Goal: Task Accomplishment & Management: Manage account settings

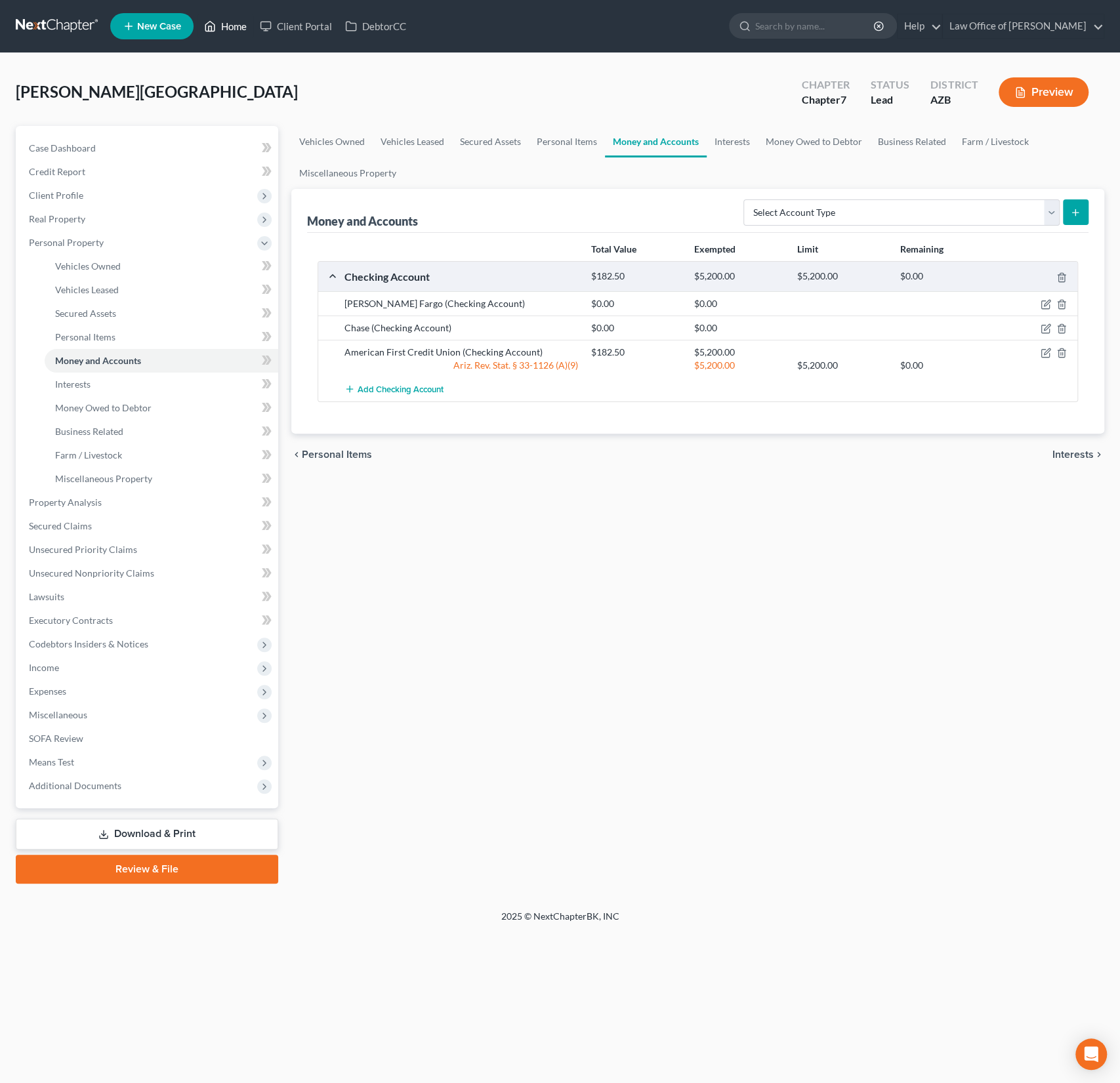
click at [233, 30] on link "Home" at bounding box center [226, 26] width 56 height 23
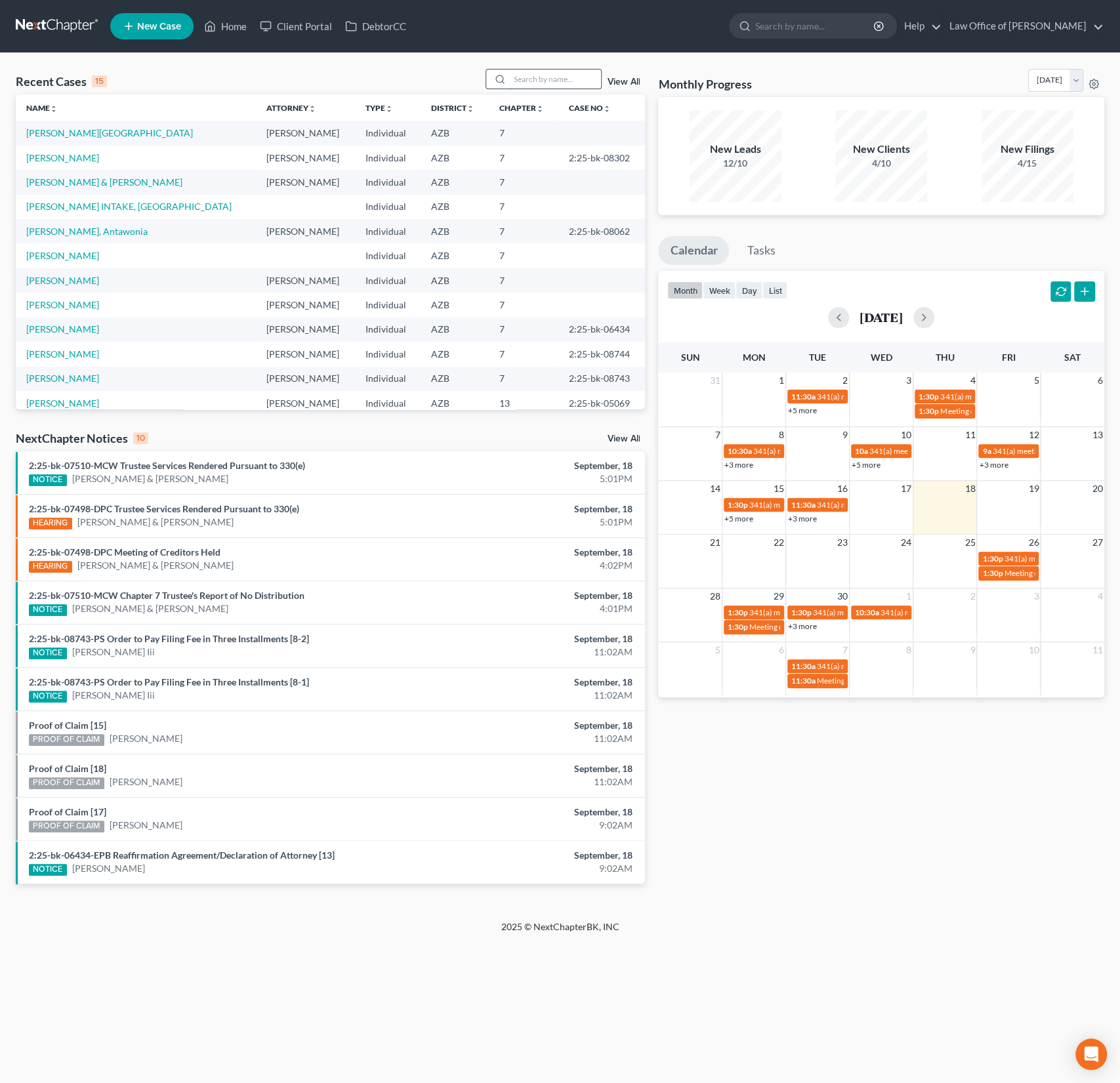
click at [534, 72] on input "search" at bounding box center [555, 79] width 92 height 19
type input "ban"
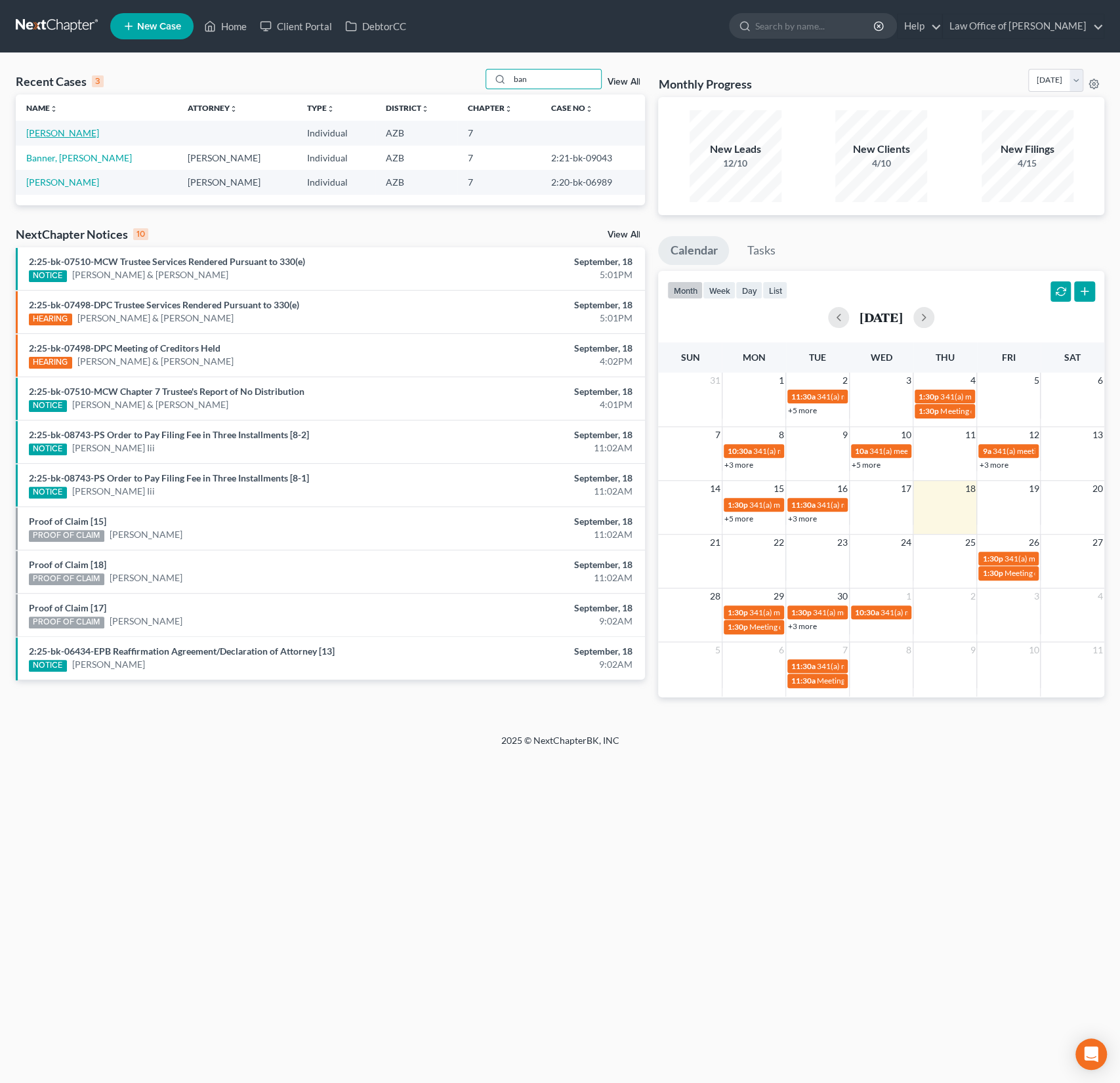
click at [48, 128] on link "[PERSON_NAME]" at bounding box center [62, 132] width 72 height 11
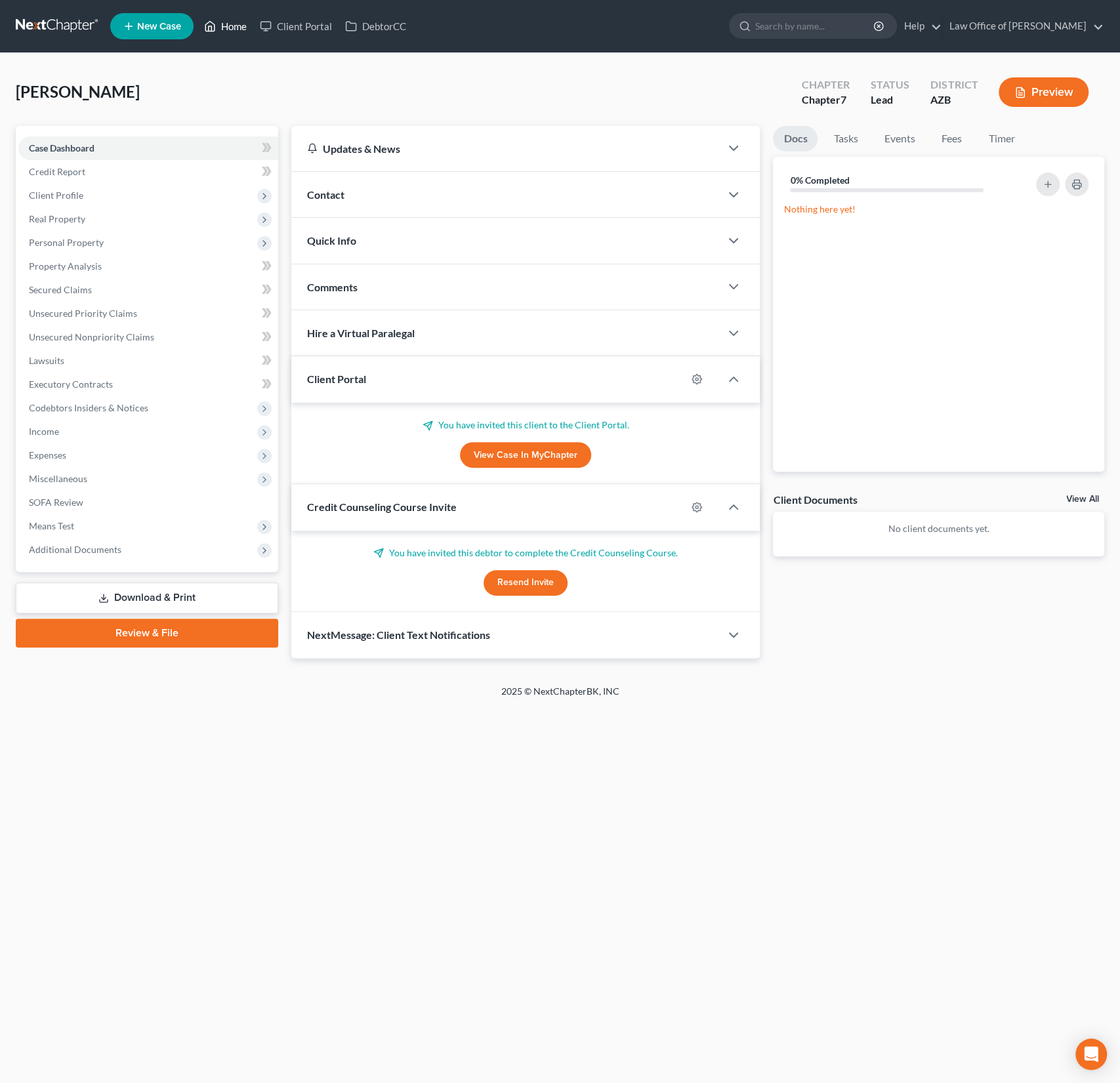
click at [231, 27] on link "Home" at bounding box center [226, 26] width 56 height 23
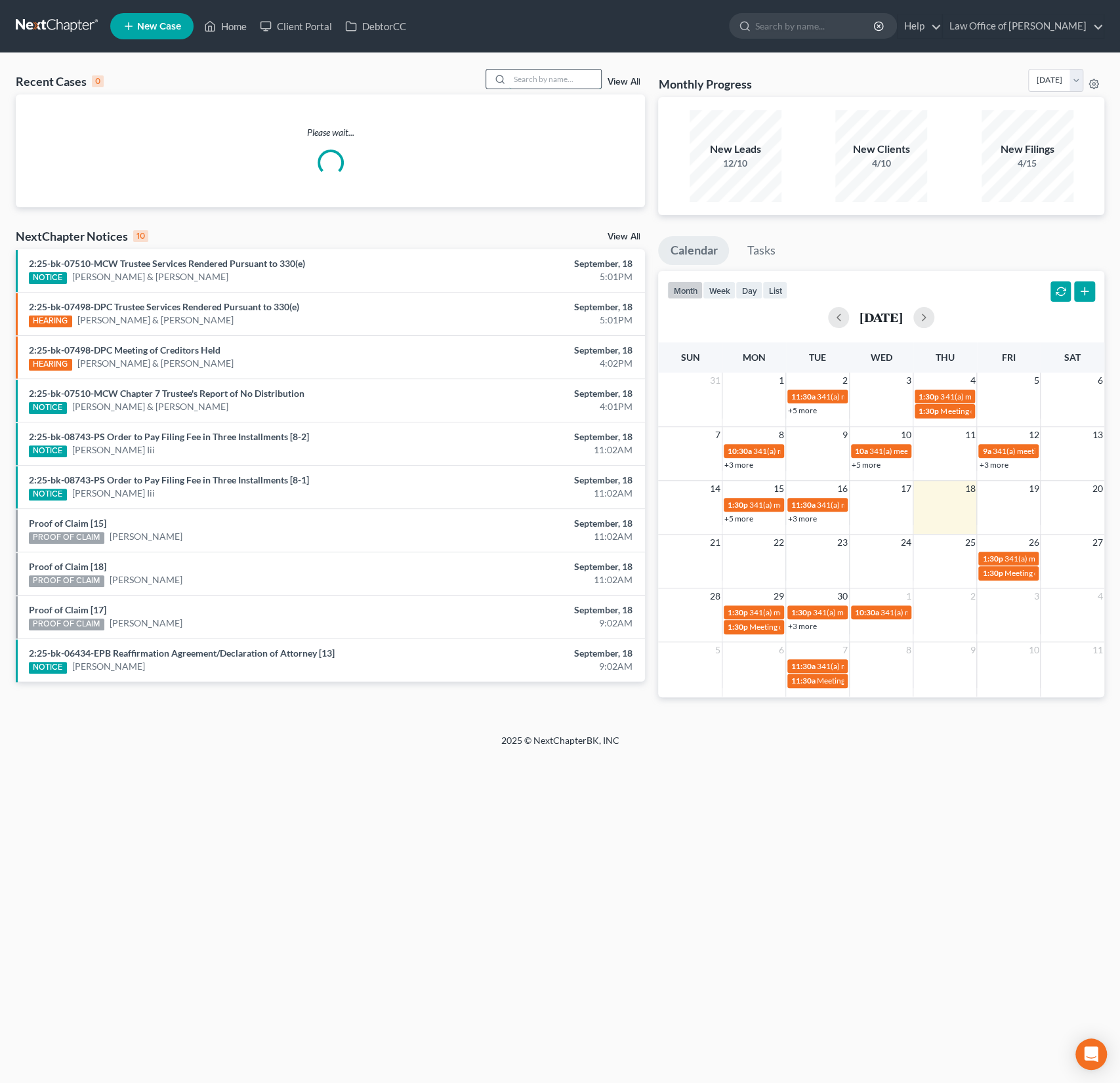
click at [556, 82] on input "search" at bounding box center [555, 79] width 92 height 19
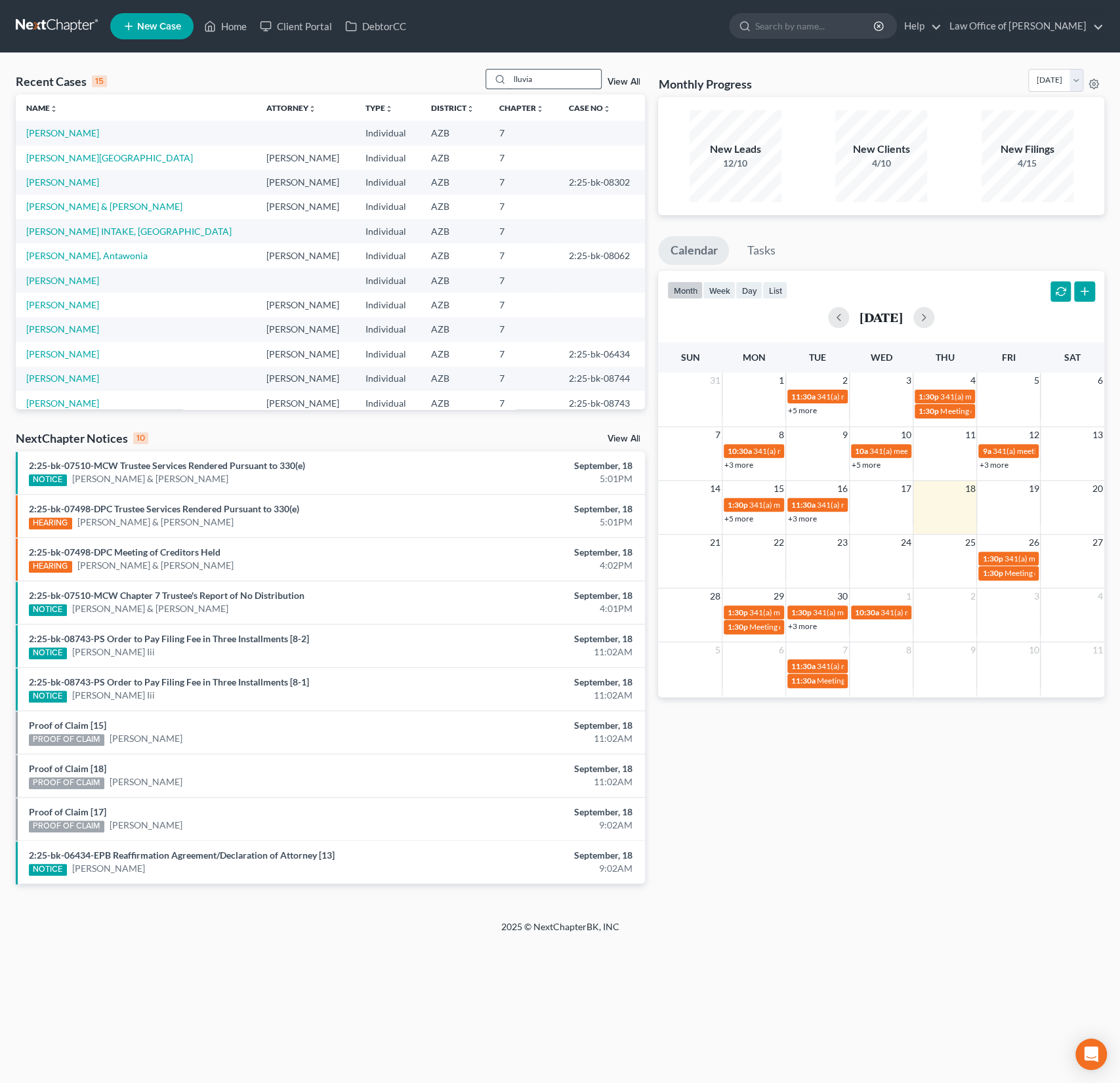
type input "lluvia"
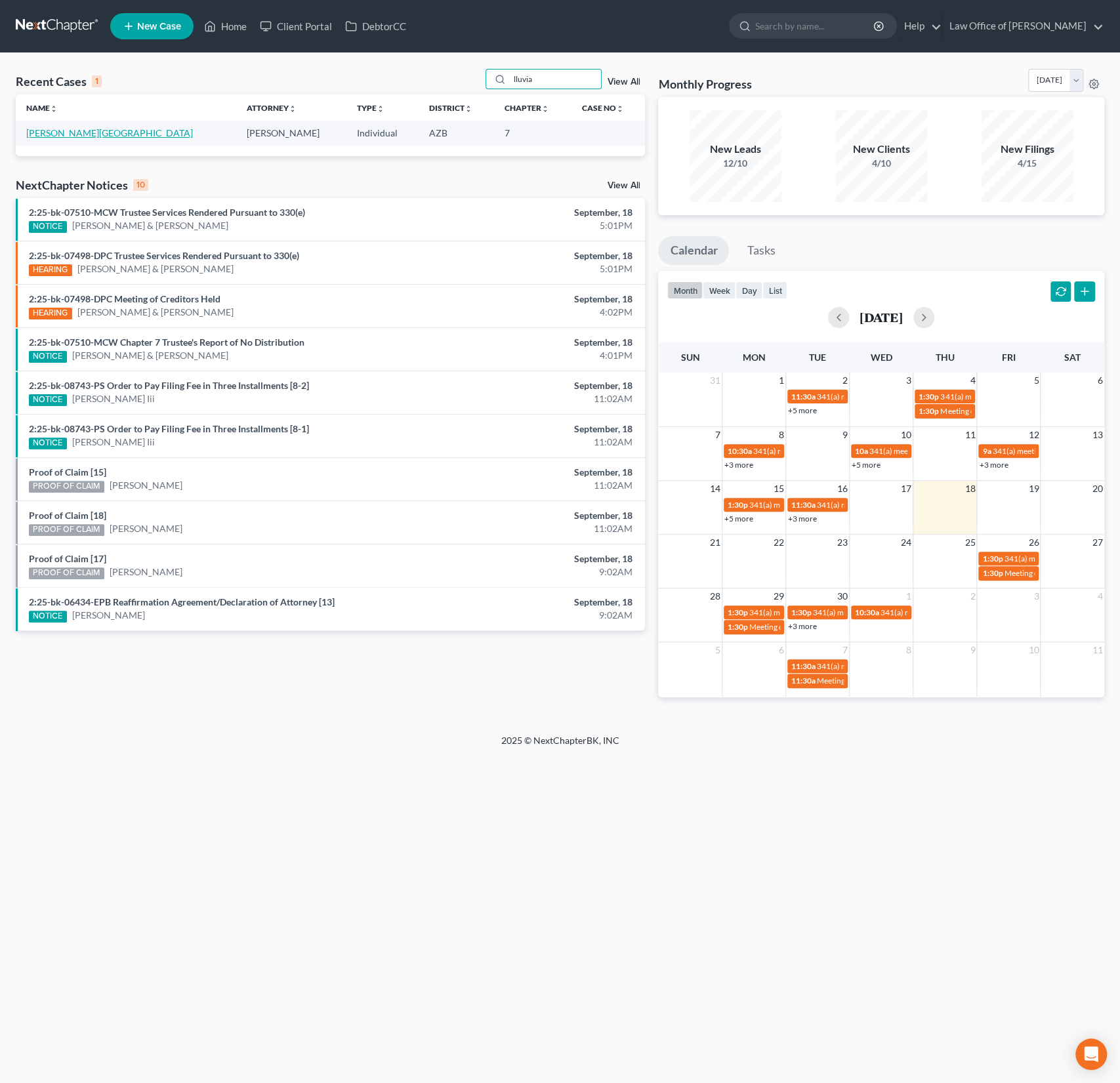
click at [52, 133] on link "[PERSON_NAME][GEOGRAPHIC_DATA]" at bounding box center [110, 132] width 167 height 11
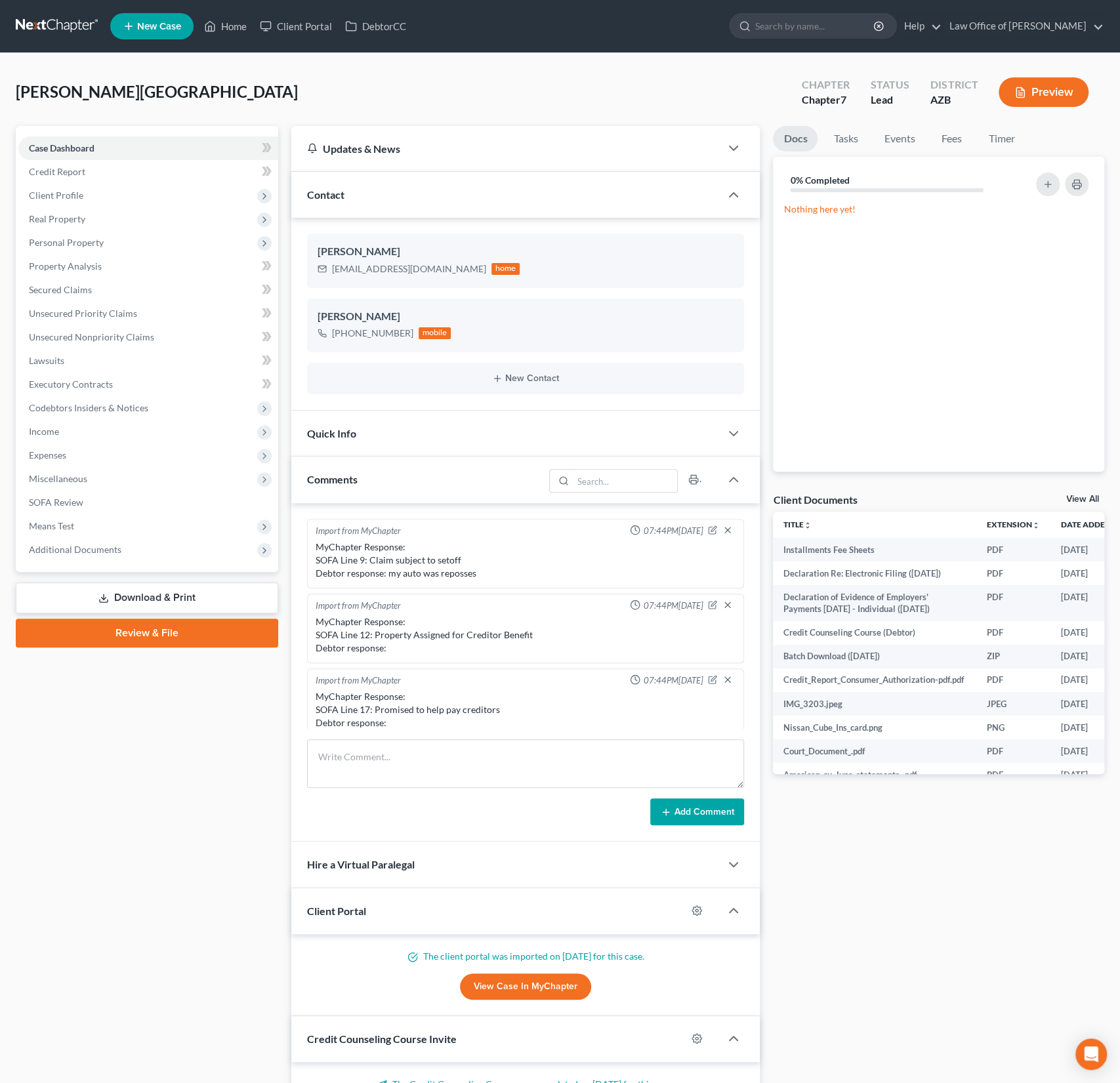
scroll to position [230, 0]
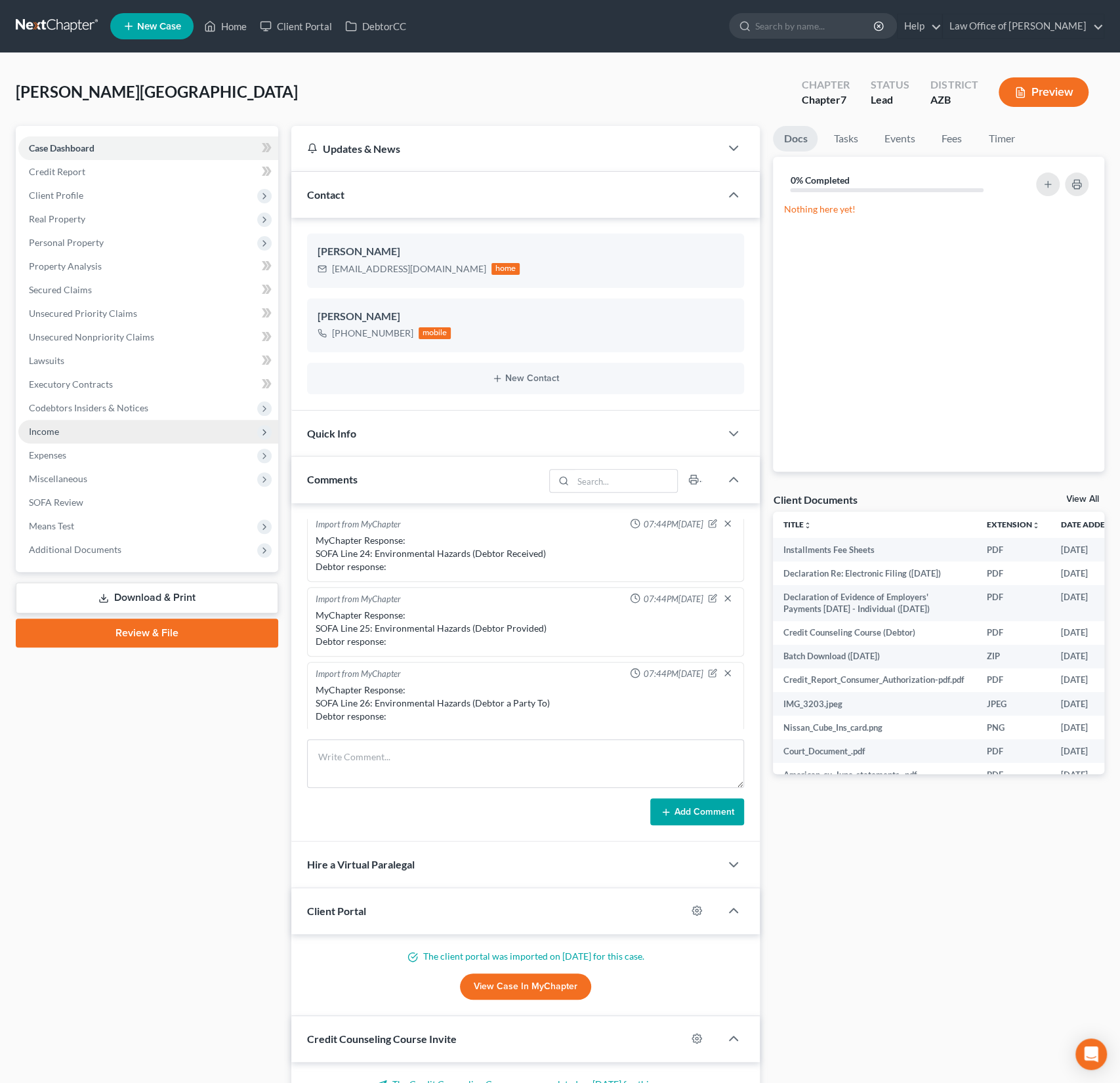
click at [68, 434] on span "Income" at bounding box center [149, 431] width 260 height 23
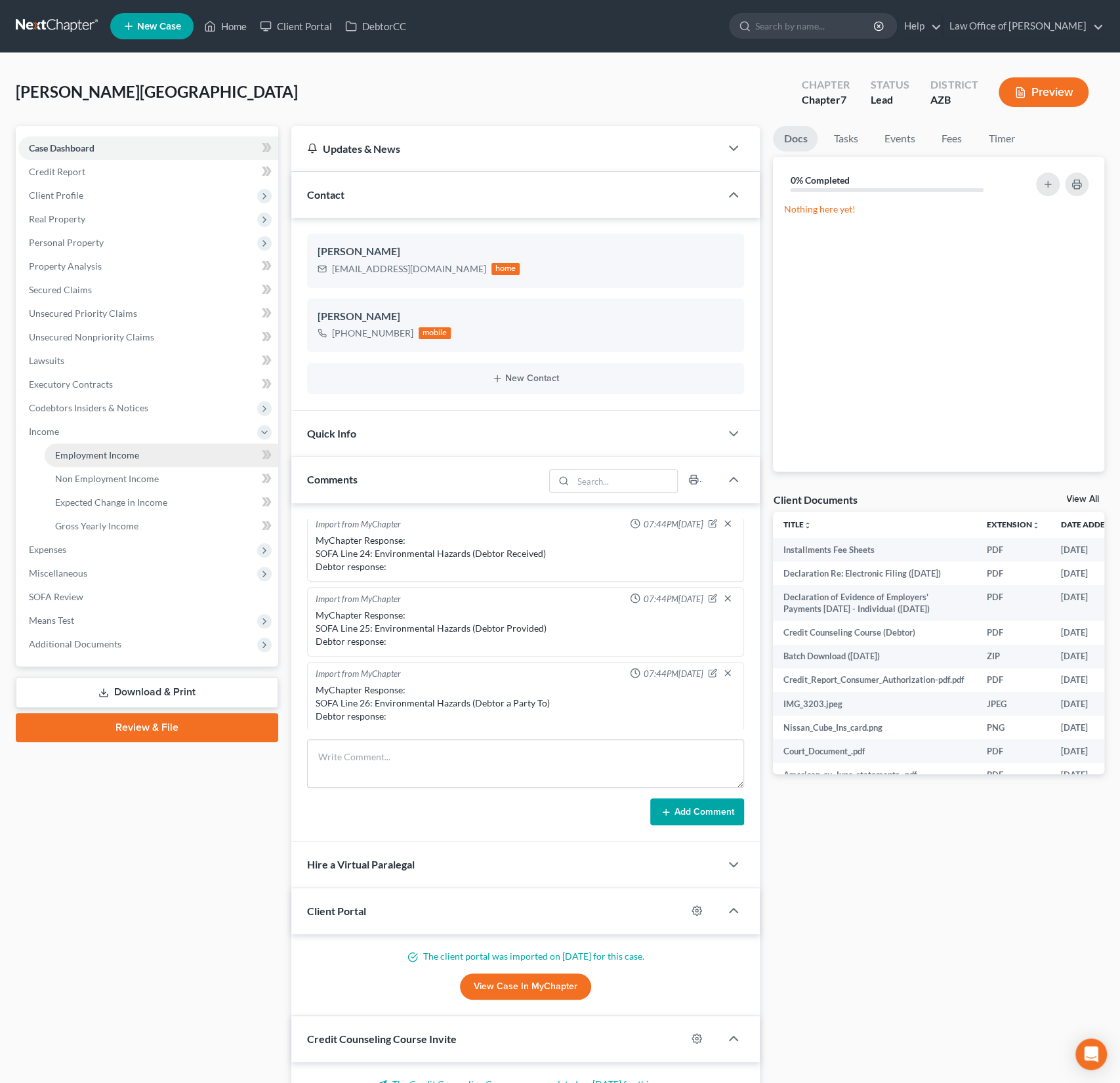
click at [79, 455] on span "Employment Income" at bounding box center [97, 455] width 84 height 11
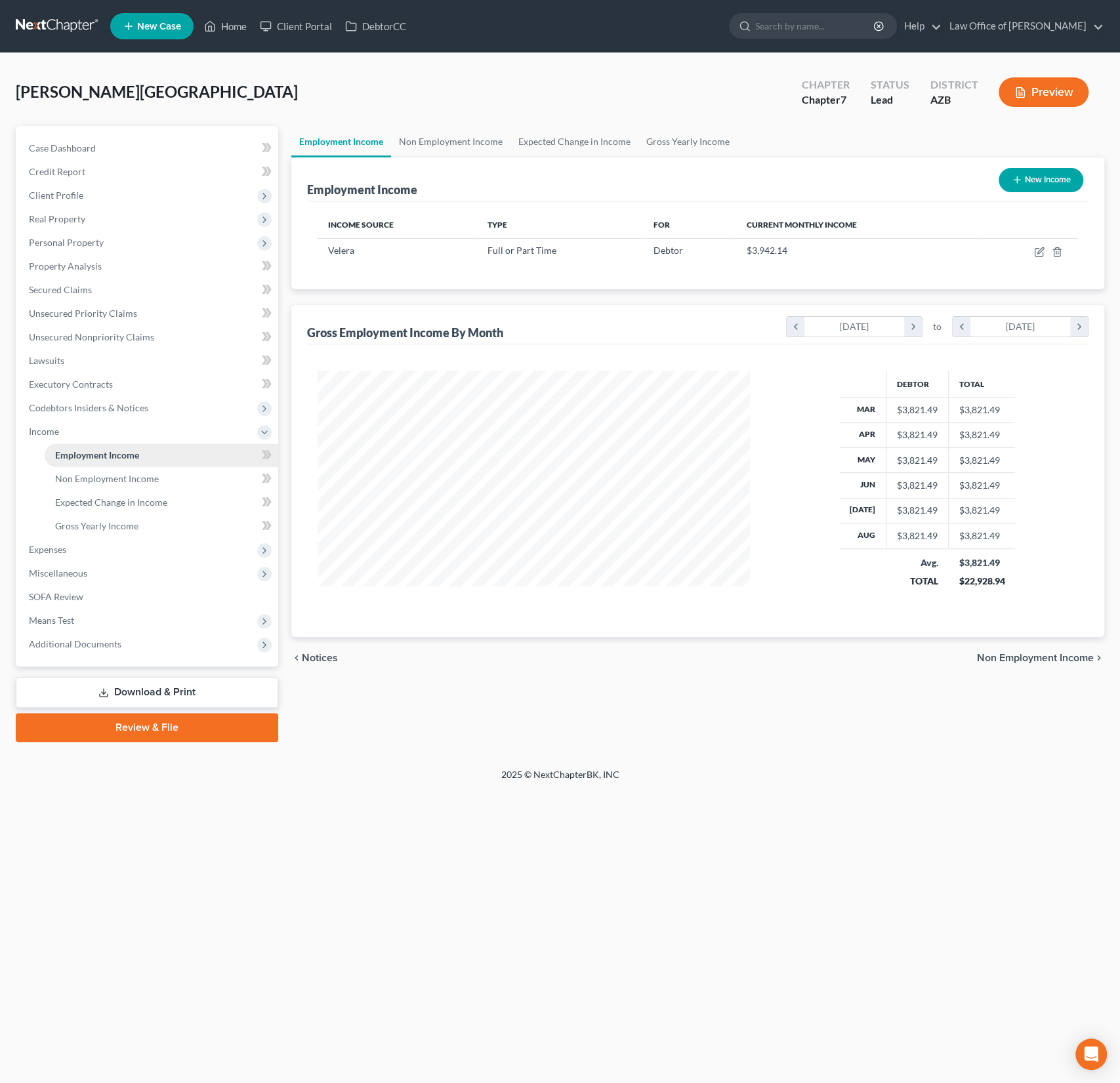
scroll to position [234, 459]
click at [1042, 248] on icon "button" at bounding box center [1038, 251] width 10 height 10
select select "0"
select select "3"
select select "2"
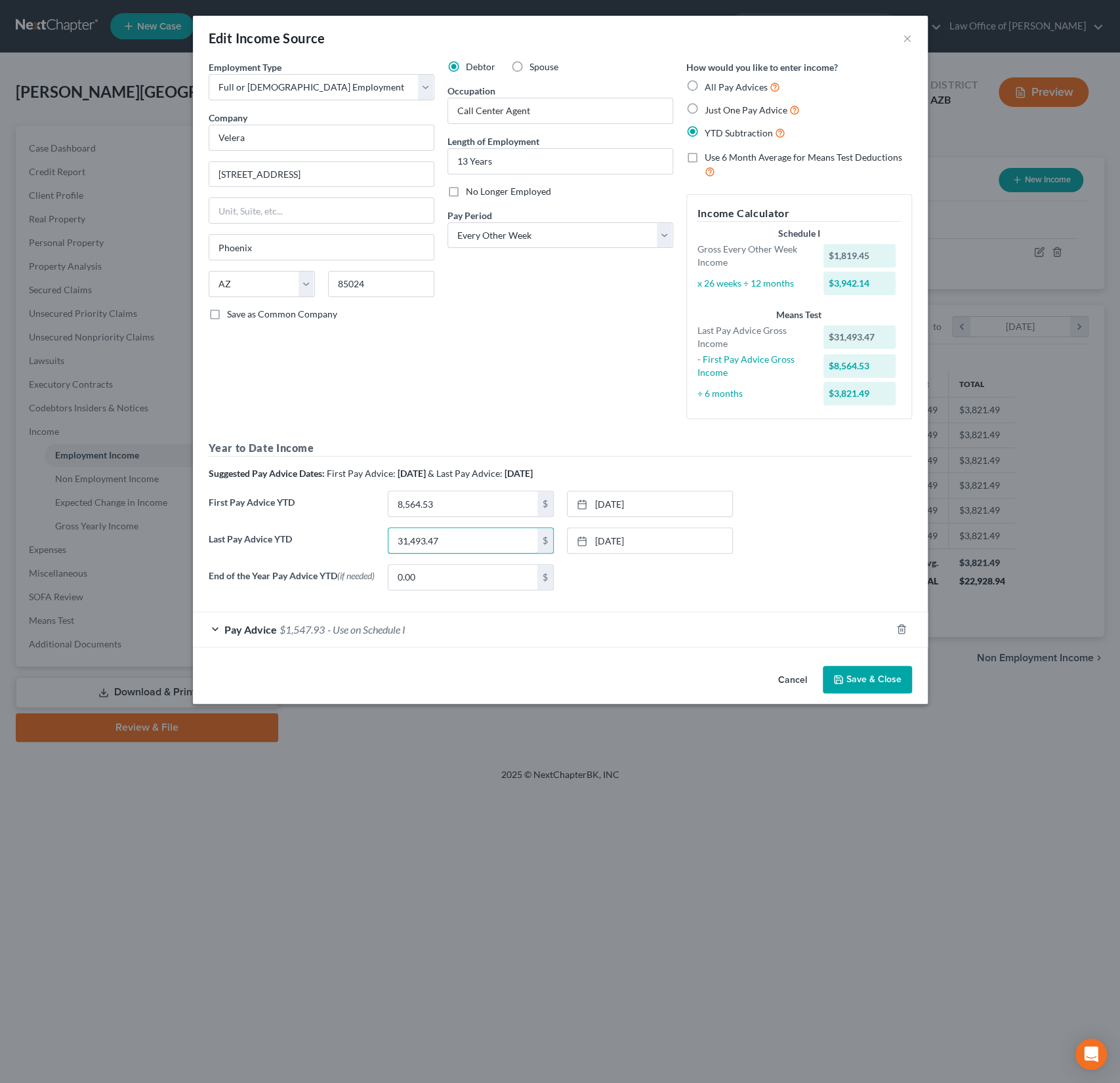
drag, startPoint x: 481, startPoint y: 542, endPoint x: 332, endPoint y: 533, distance: 149.3
click at [332, 533] on div "Last Pay Advice YTD 31,493.47 $ [DATE] close Date [DATE] Time 12:00 AM chevron_…" at bounding box center [560, 545] width 717 height 37
drag, startPoint x: 450, startPoint y: 543, endPoint x: 389, endPoint y: 533, distance: 61.8
click at [391, 534] on input "31,493.47" at bounding box center [463, 540] width 149 height 25
type input "33,362.86"
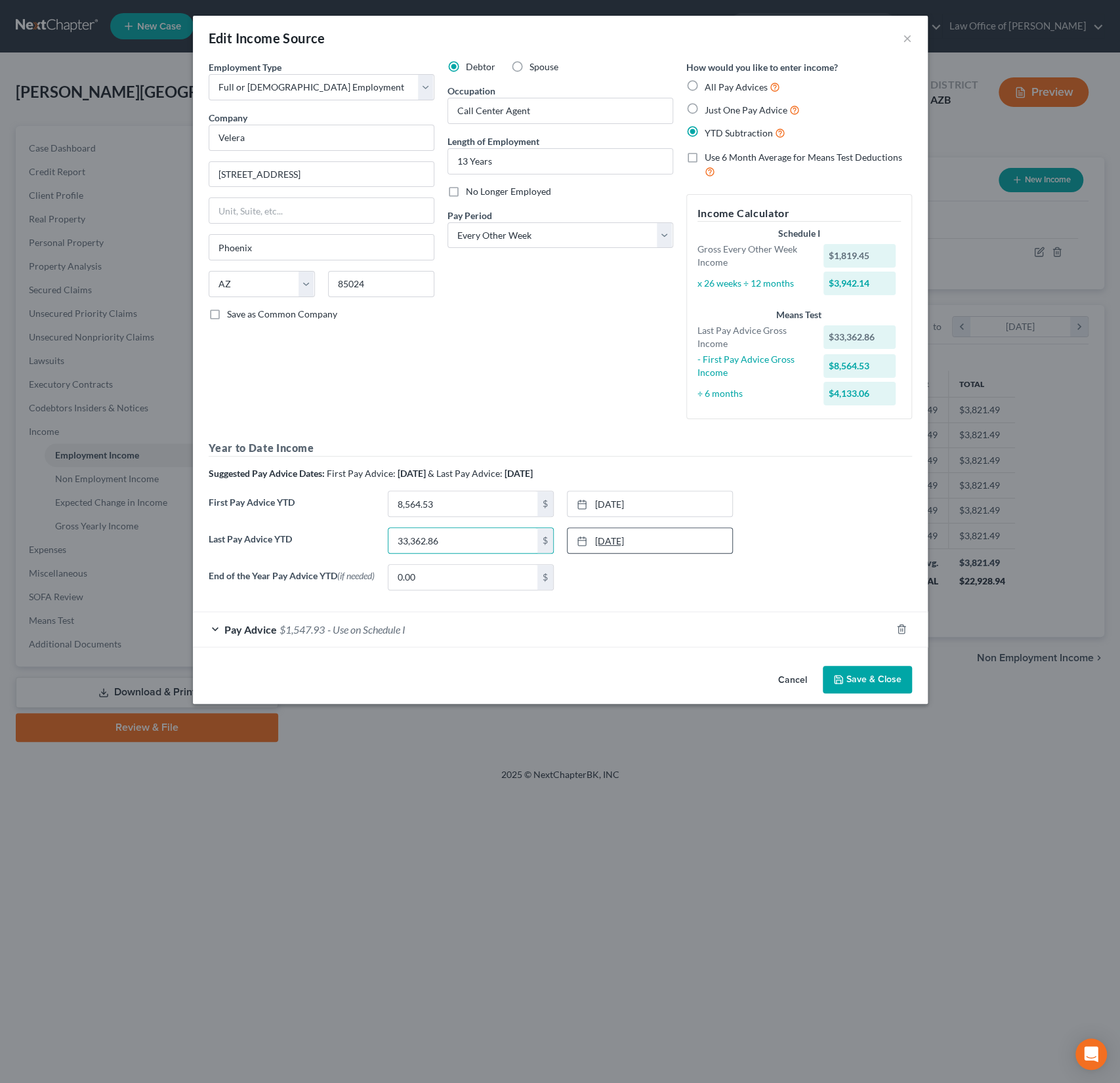
click at [610, 544] on link "[DATE]" at bounding box center [650, 540] width 164 height 25
click at [880, 673] on button "Save & Close" at bounding box center [867, 679] width 90 height 27
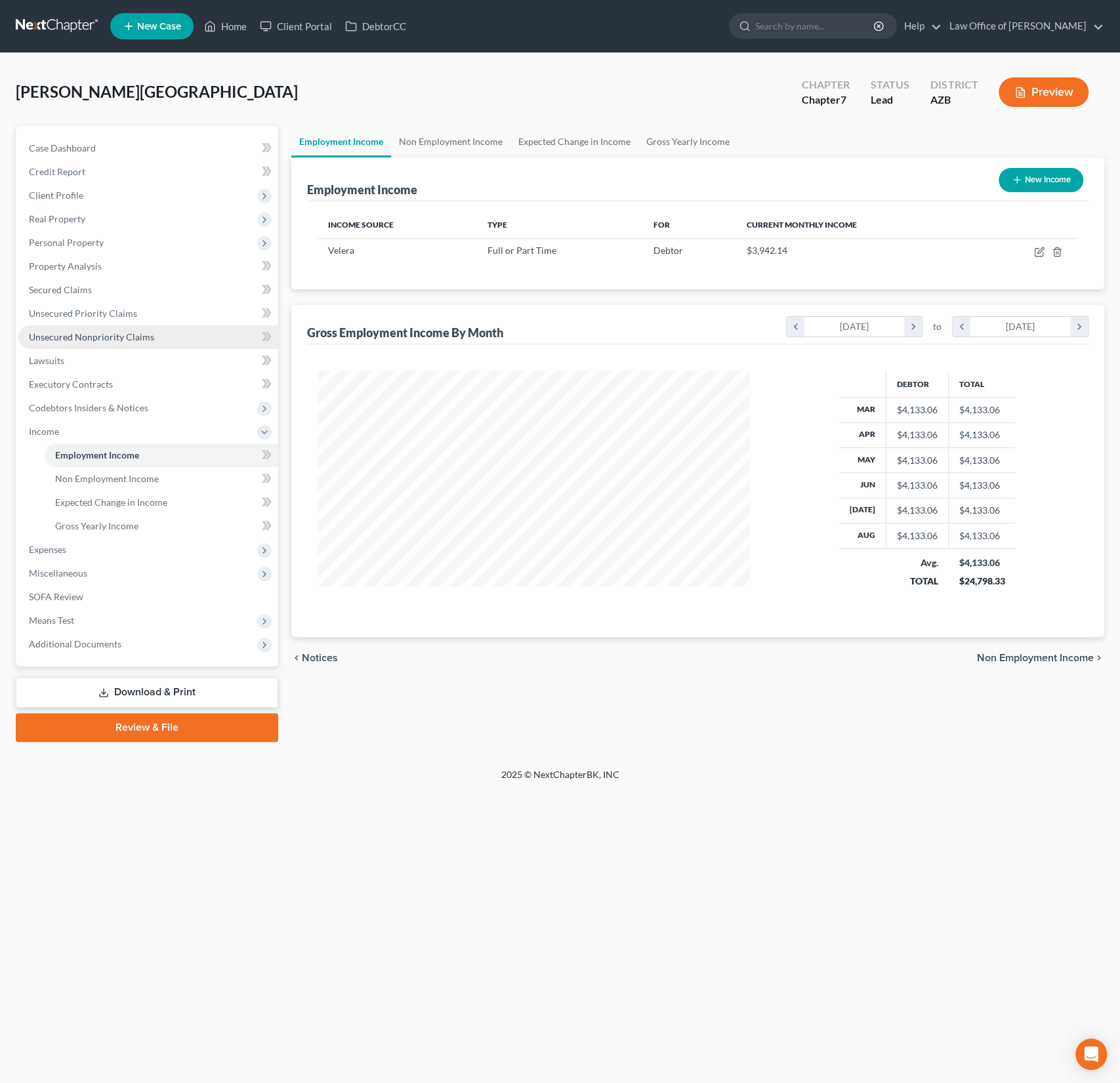
click at [101, 345] on link "Unsecured Nonpriority Claims" at bounding box center [149, 337] width 260 height 23
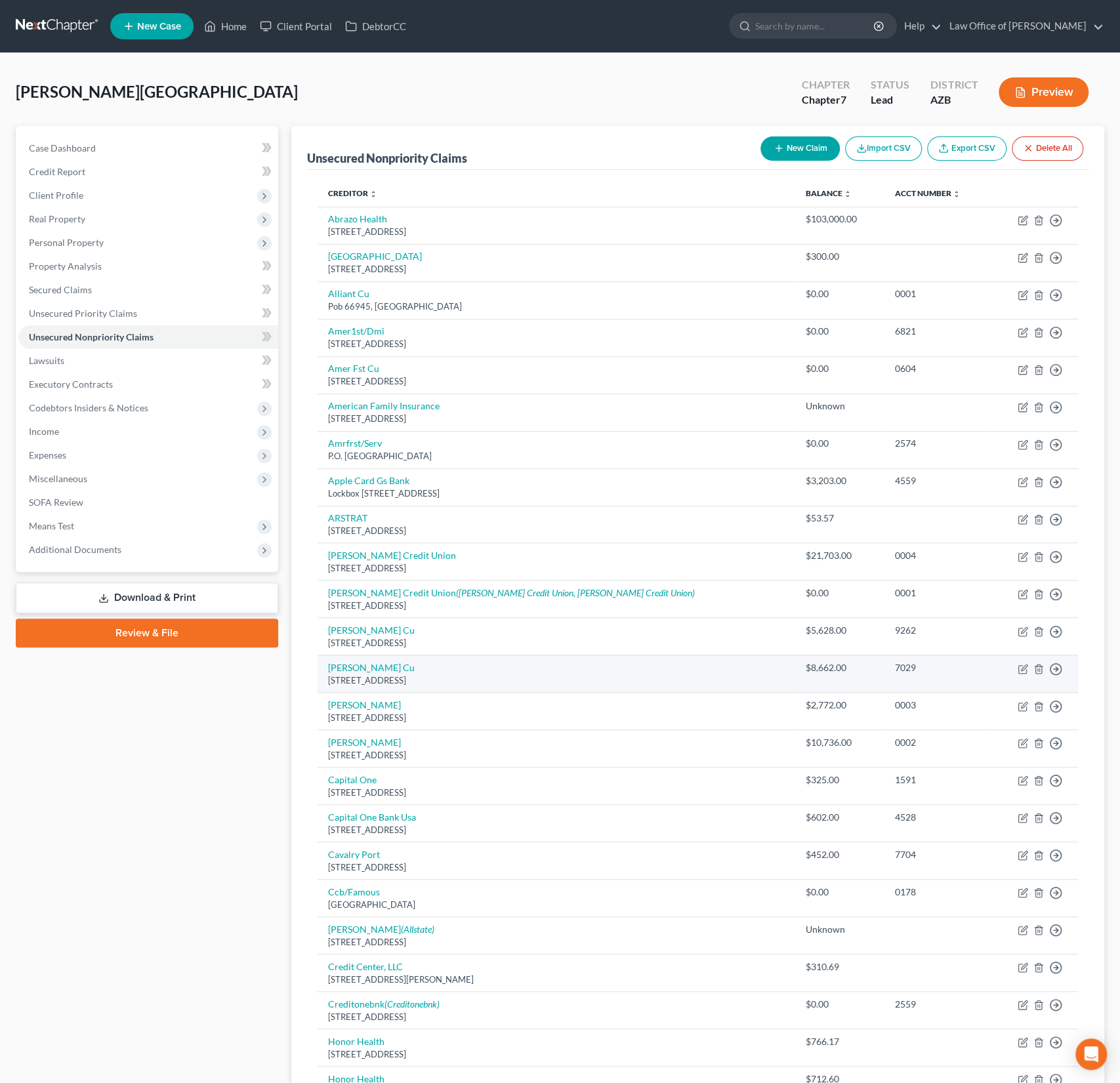
scroll to position [424, 0]
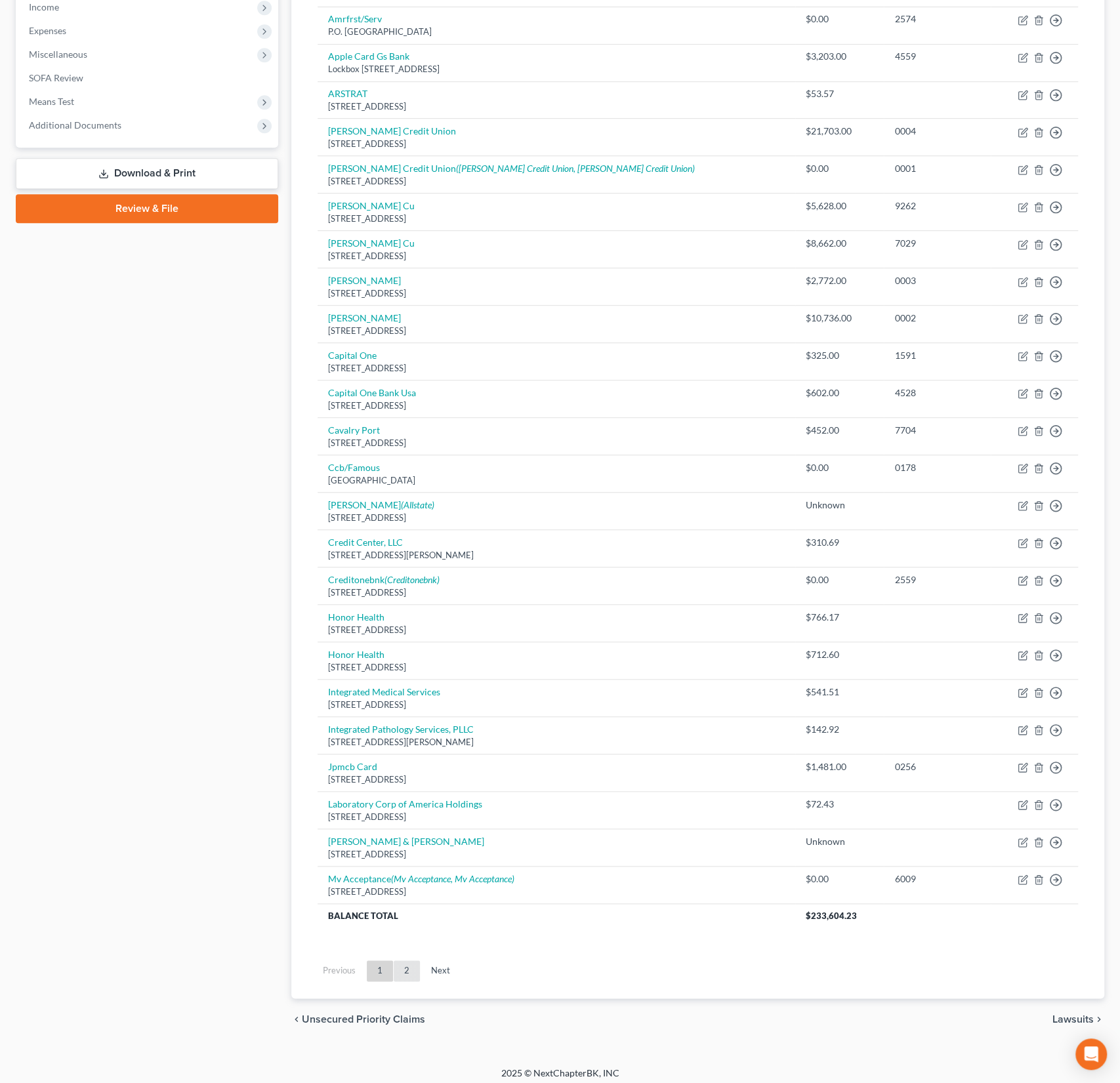
click at [400, 967] on link "2" at bounding box center [407, 970] width 26 height 21
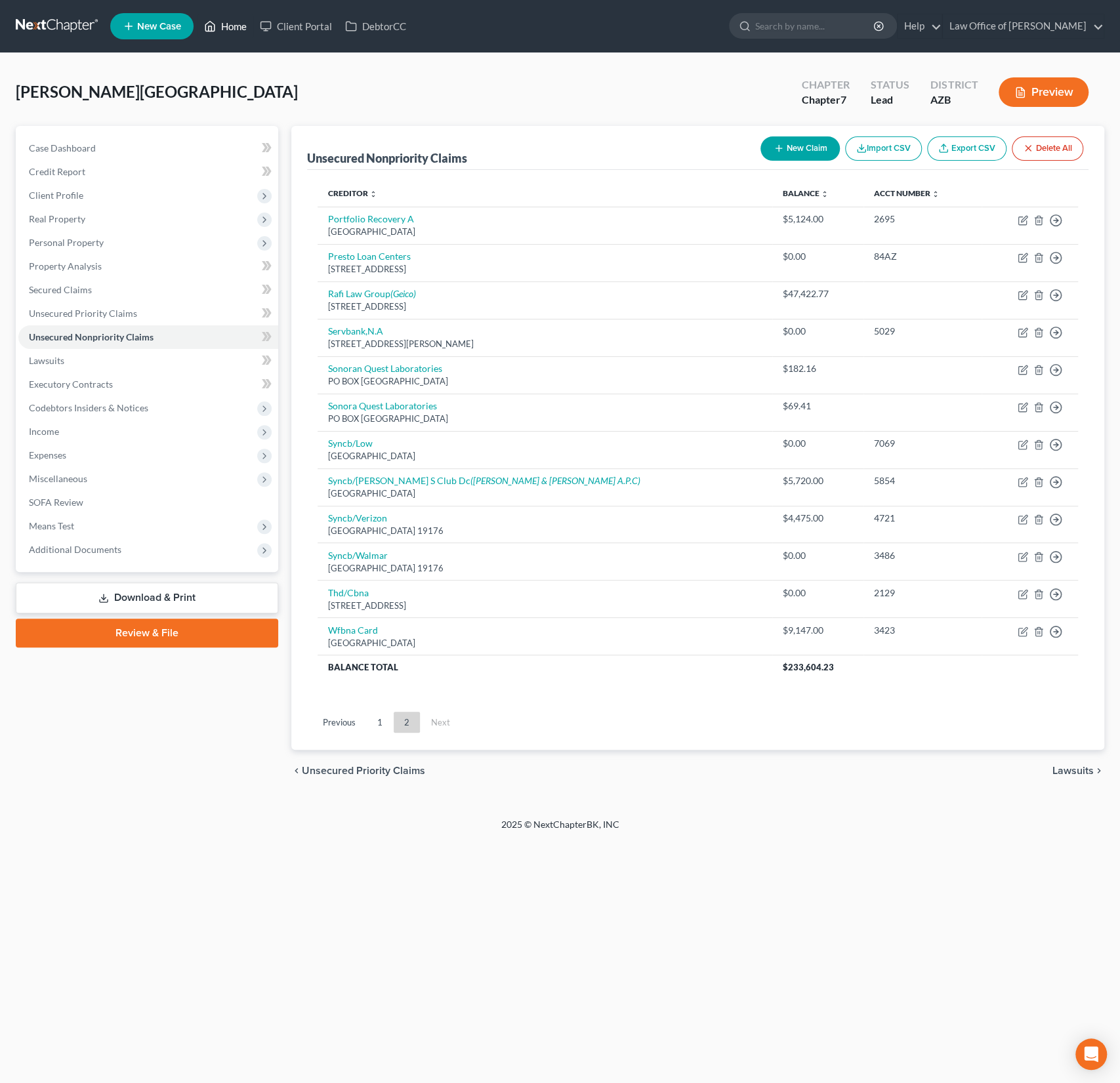
click at [235, 31] on link "Home" at bounding box center [226, 26] width 56 height 23
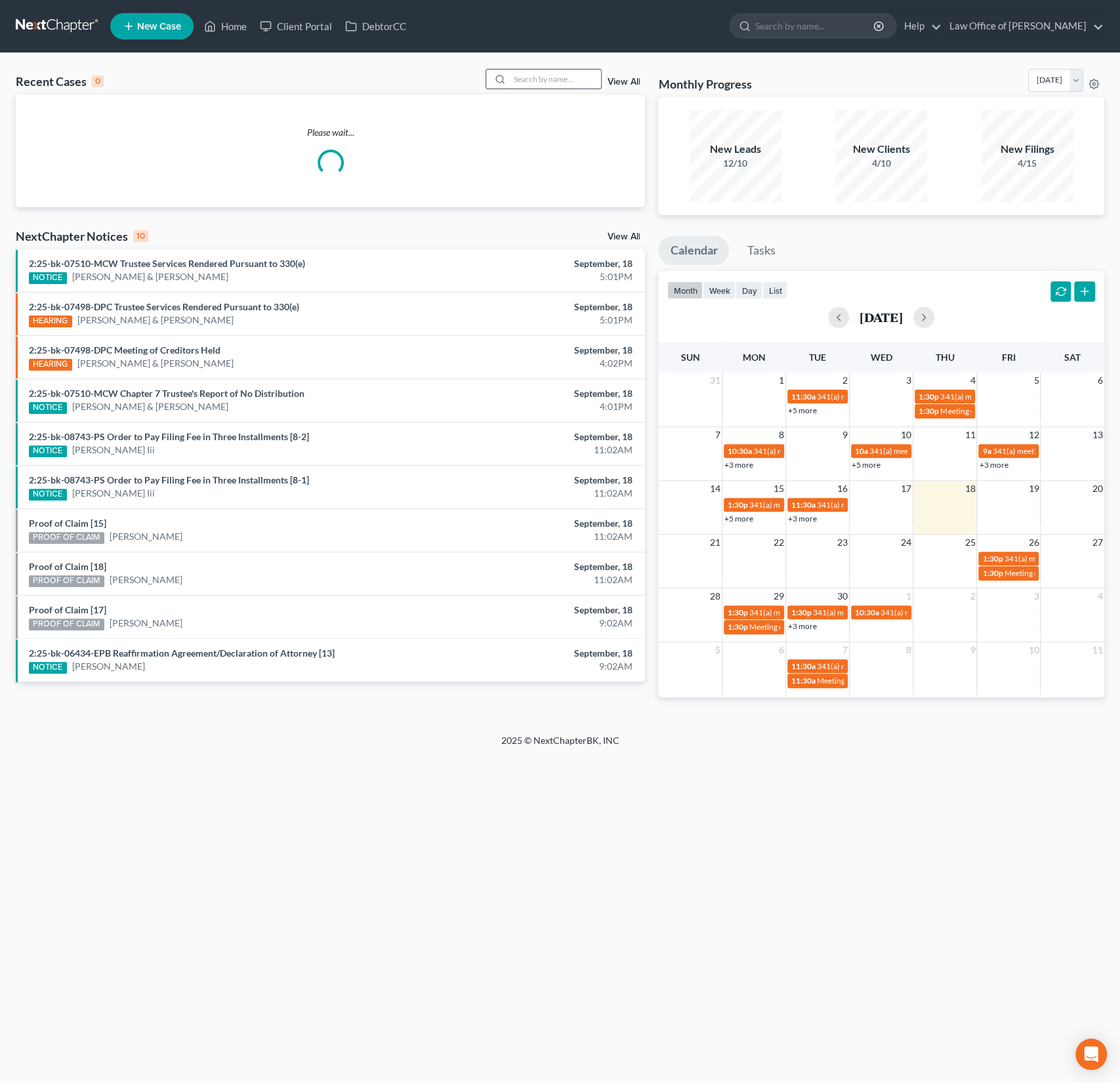
click at [544, 85] on input "search" at bounding box center [555, 79] width 92 height 19
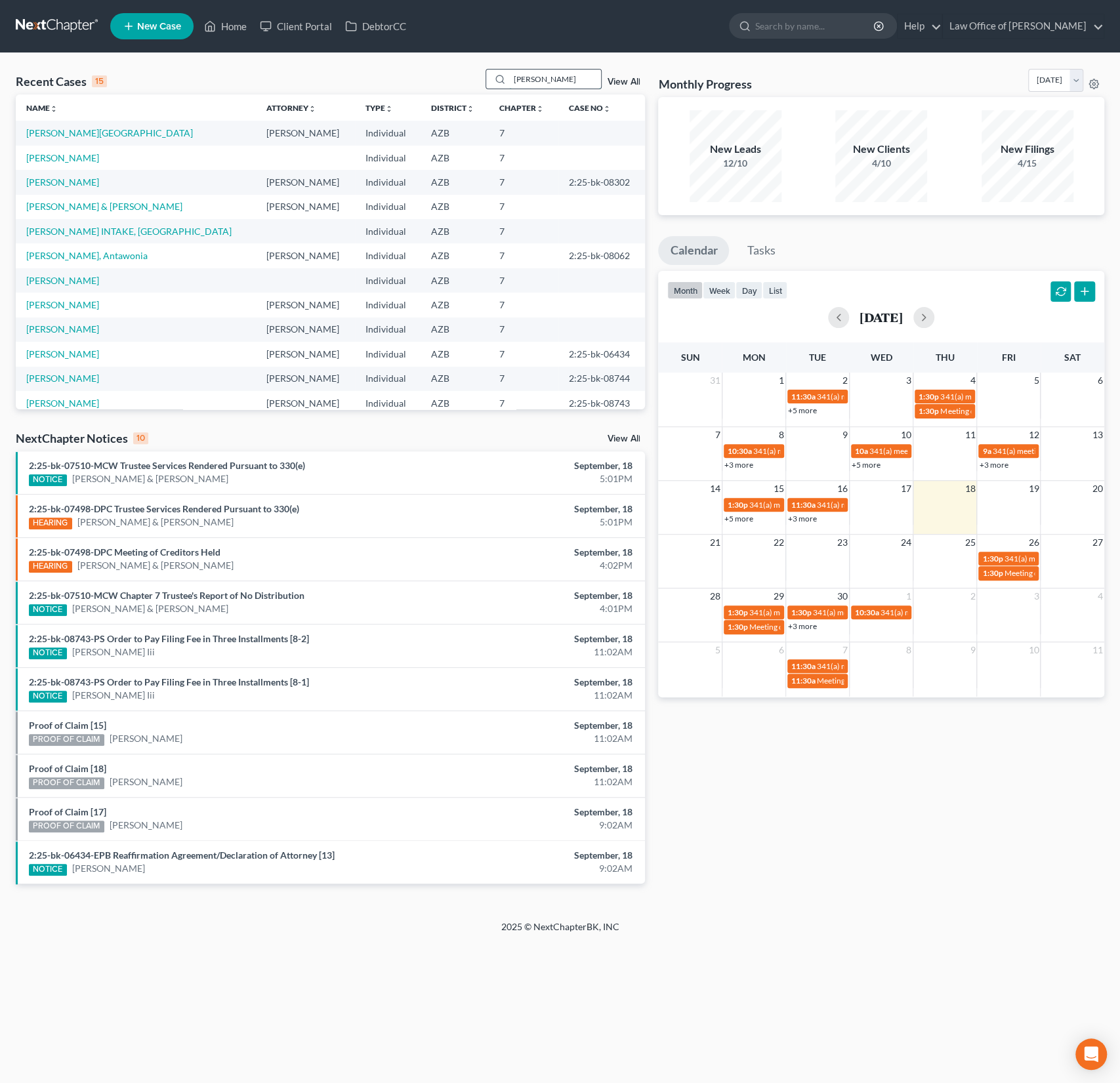
type input "[PERSON_NAME]"
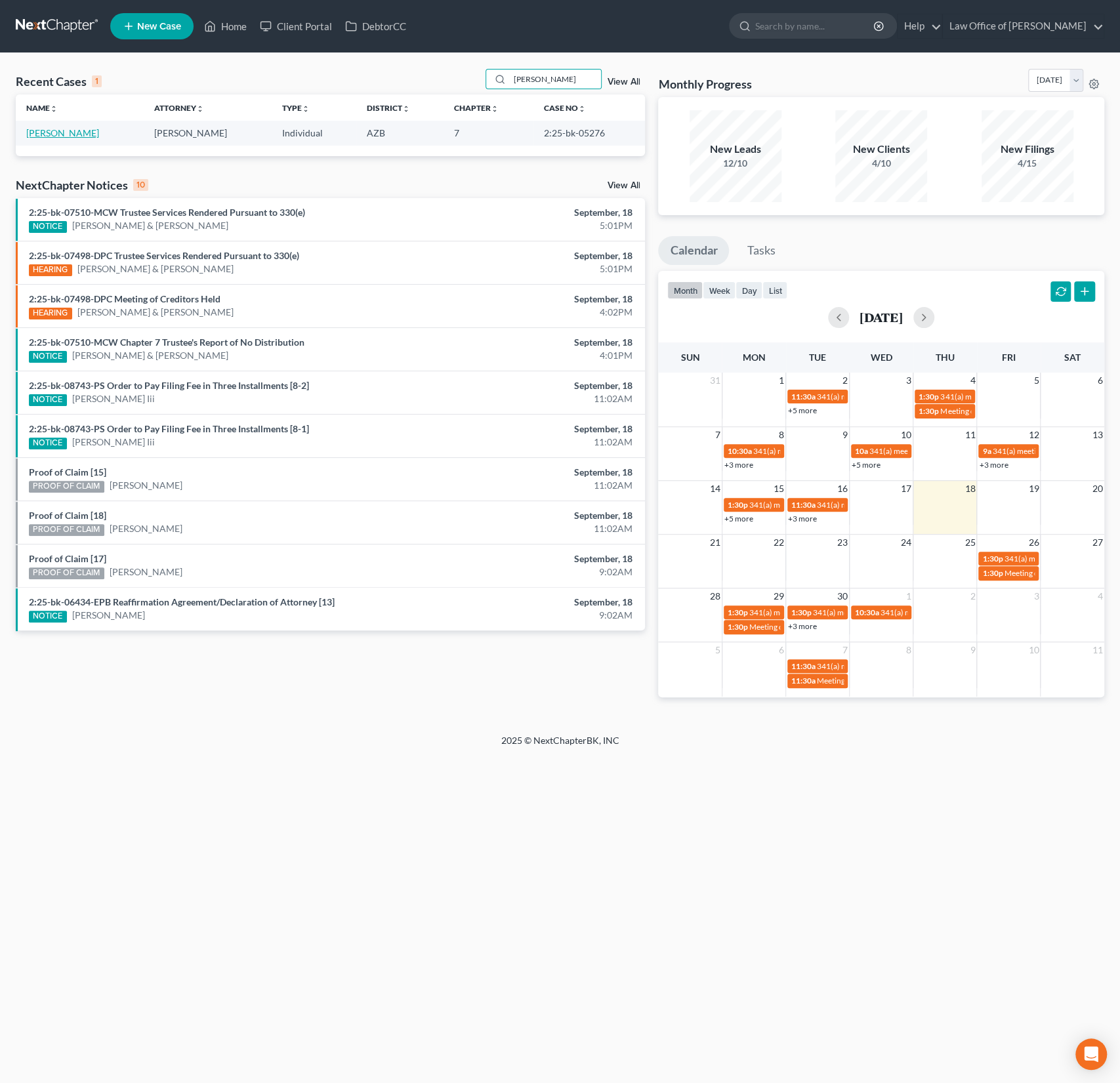
click at [58, 128] on link "[PERSON_NAME]" at bounding box center [62, 132] width 72 height 11
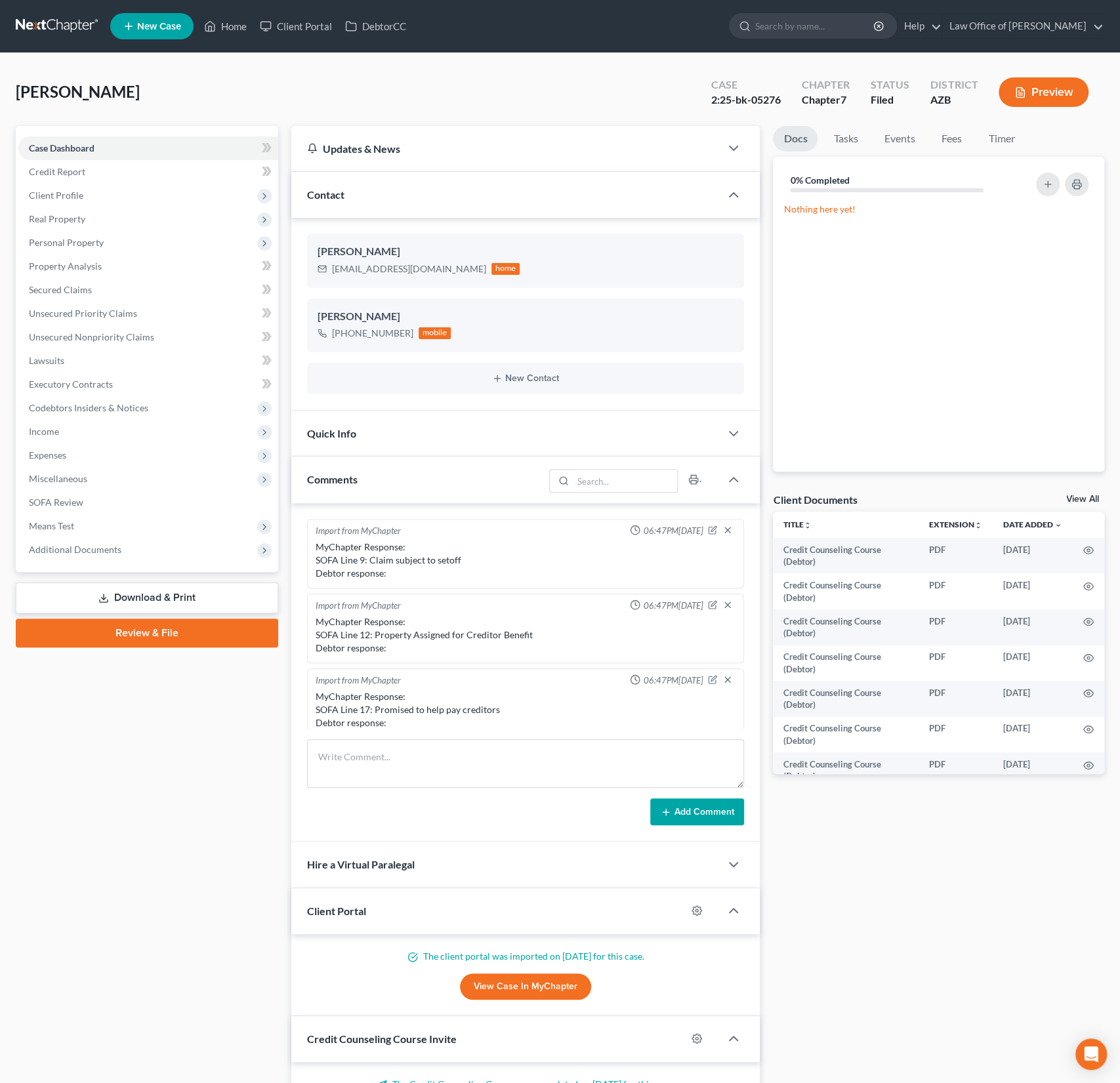
scroll to position [305, 0]
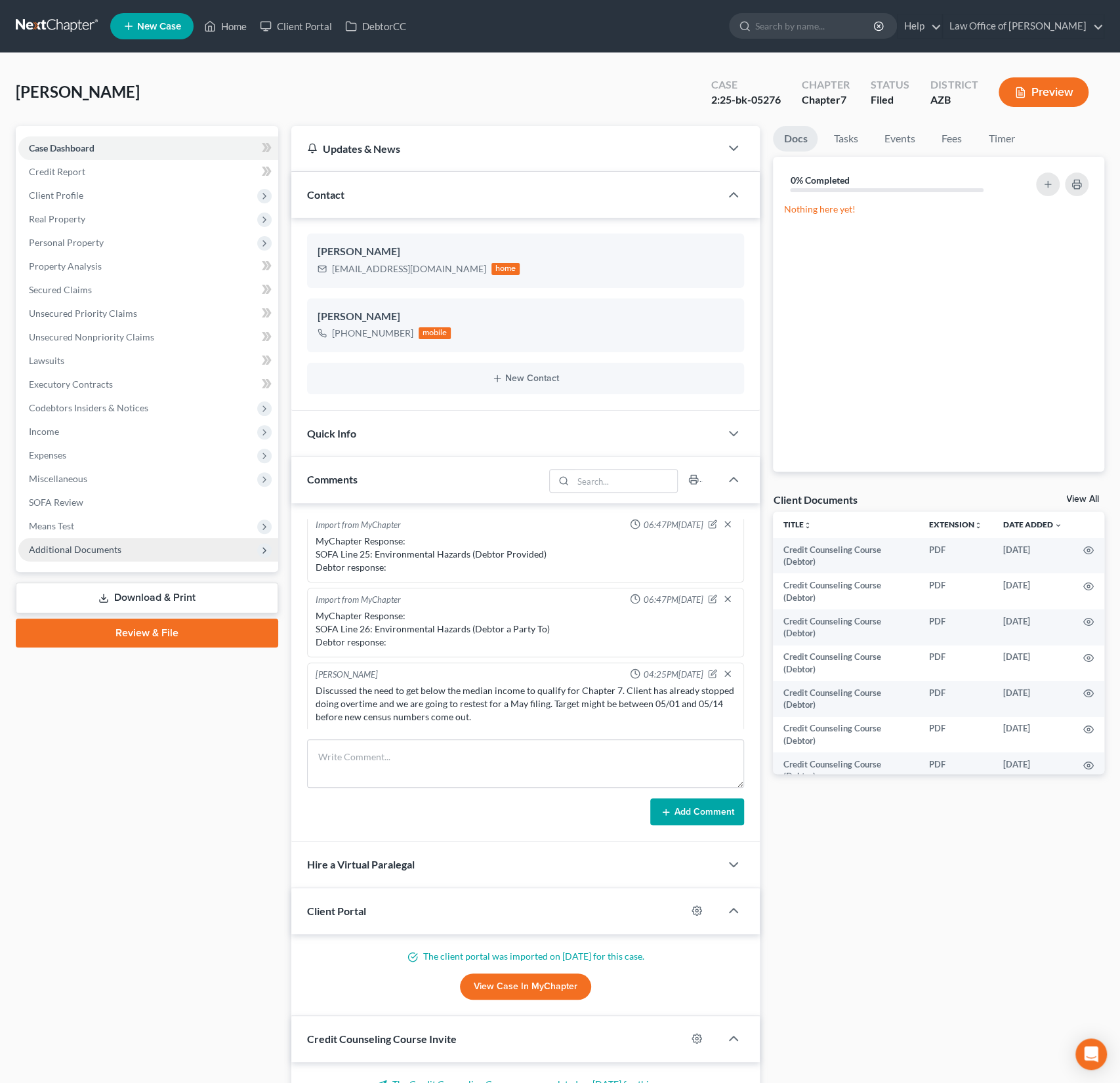
click at [85, 551] on span "Additional Documents" at bounding box center [75, 549] width 93 height 11
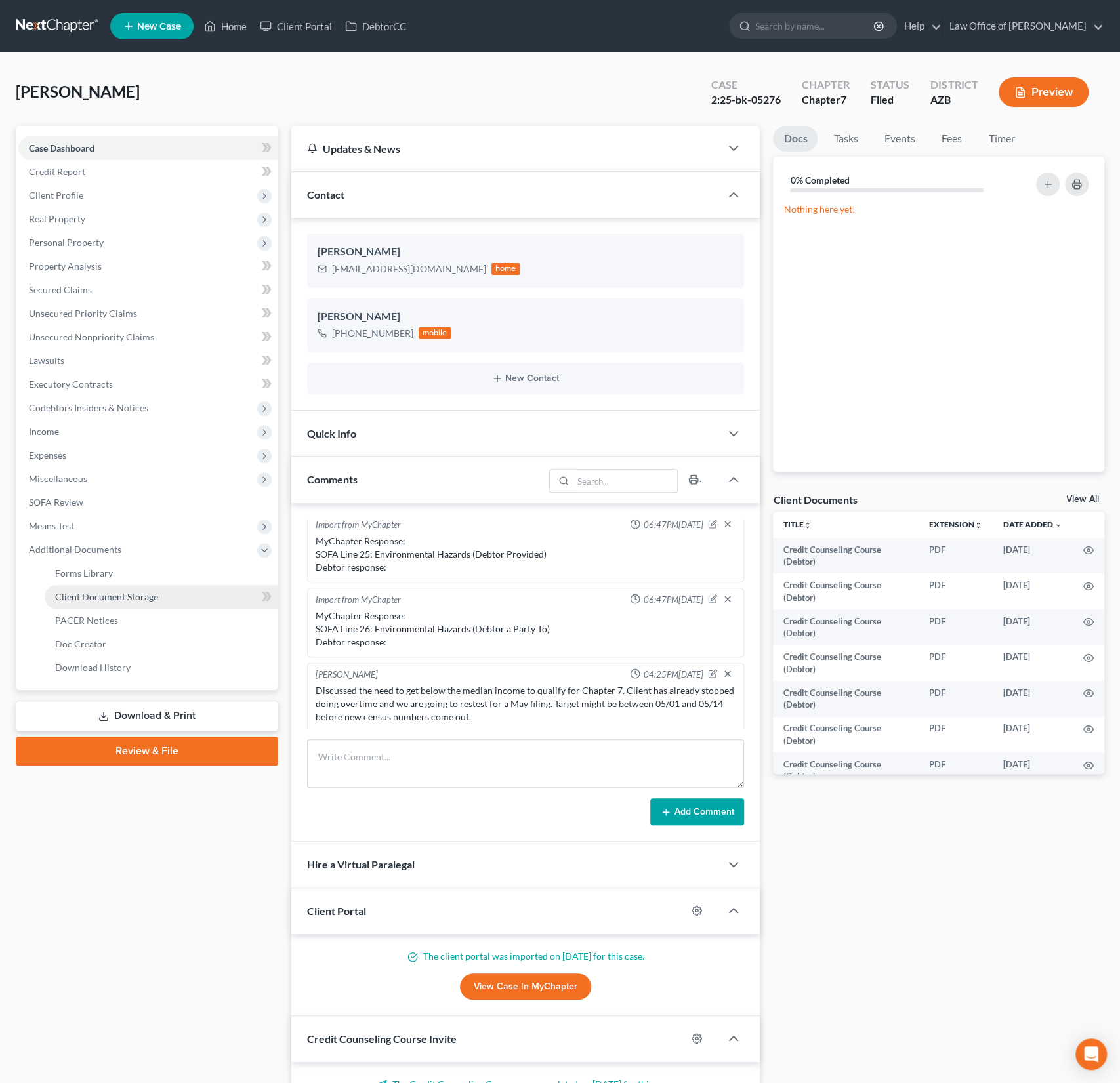
click at [96, 607] on link "Client Document Storage" at bounding box center [161, 596] width 234 height 23
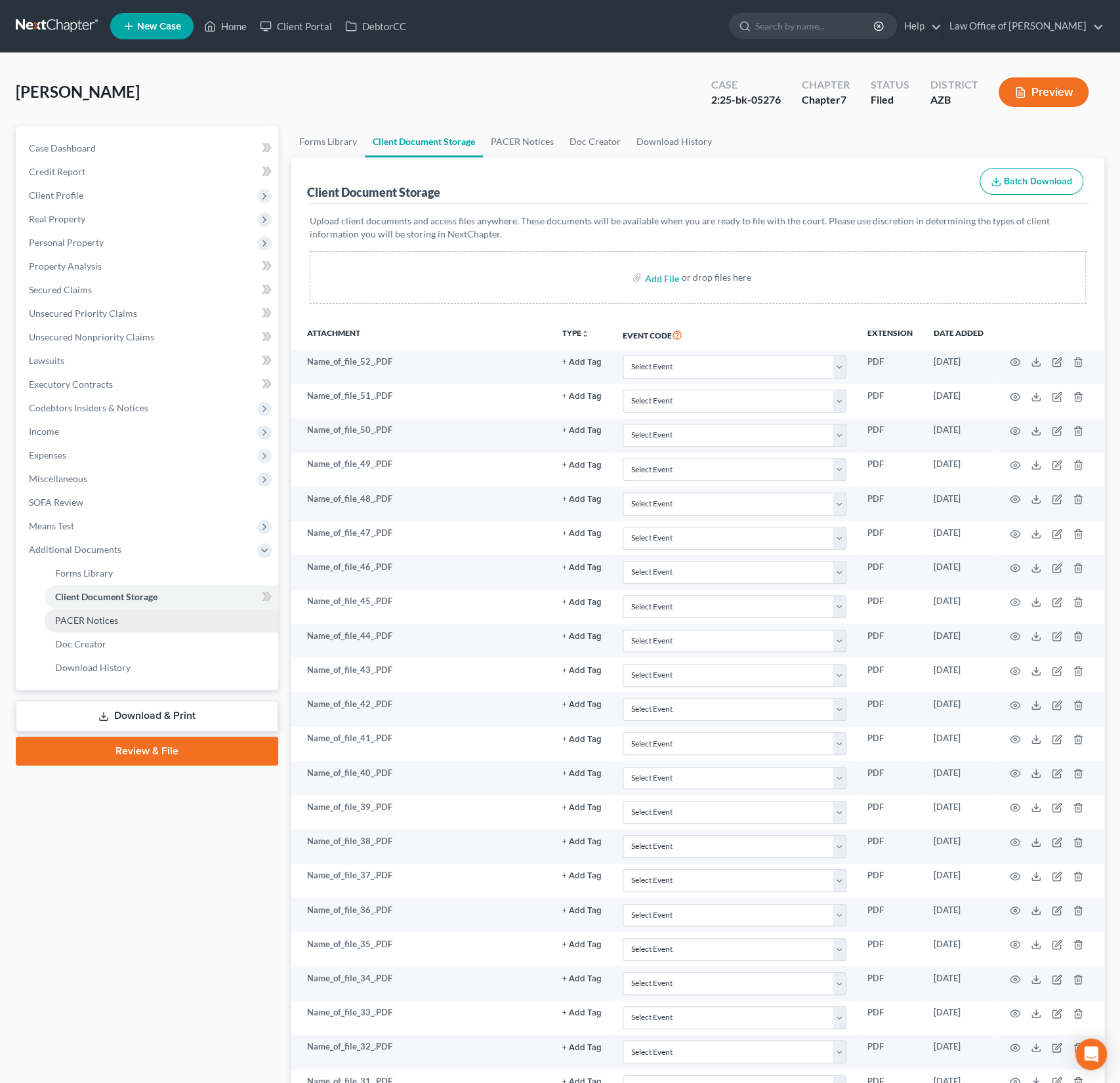
click at [93, 621] on span "PACER Notices" at bounding box center [86, 620] width 63 height 11
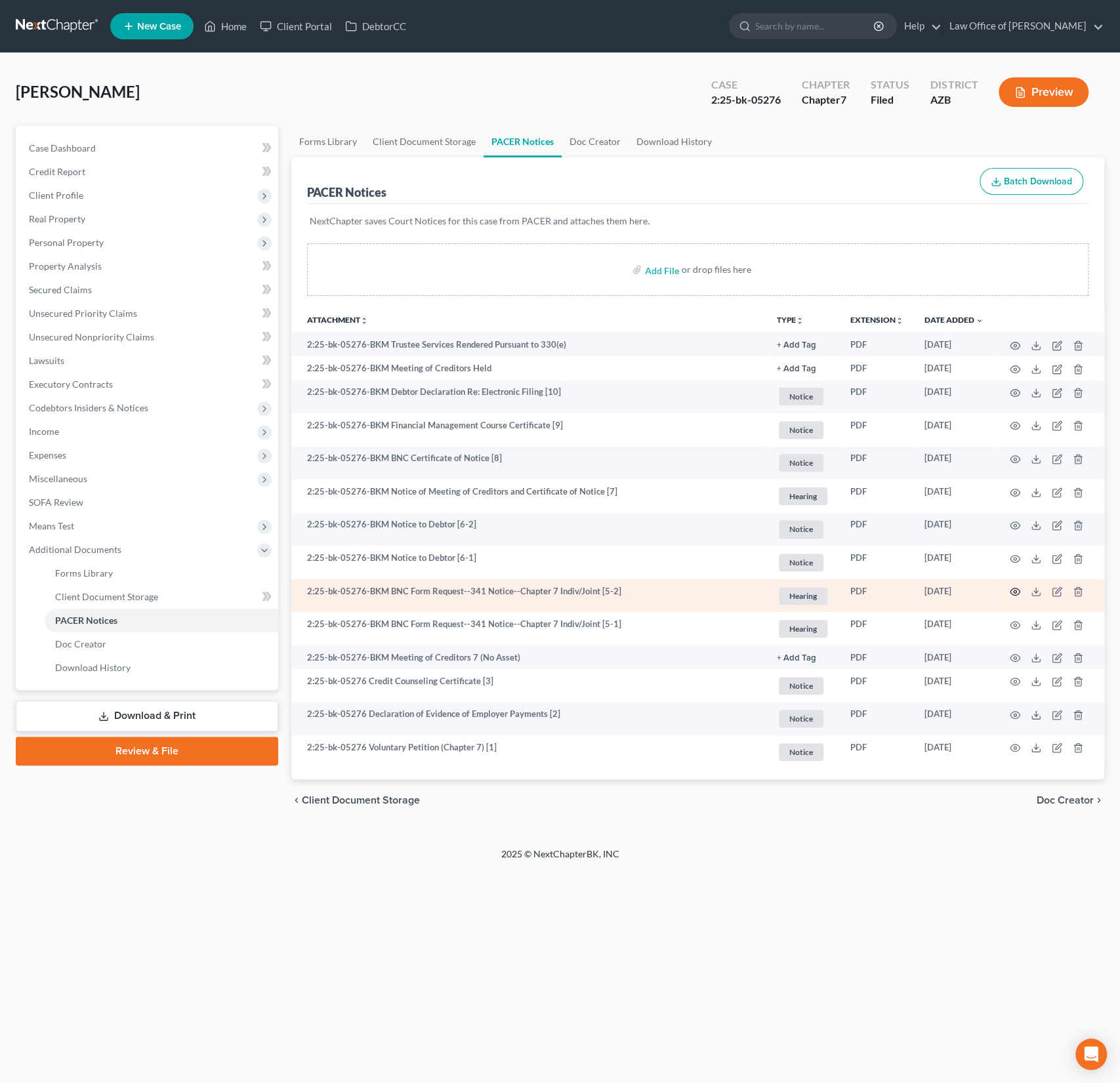
click at [1019, 592] on icon "button" at bounding box center [1014, 591] width 10 height 10
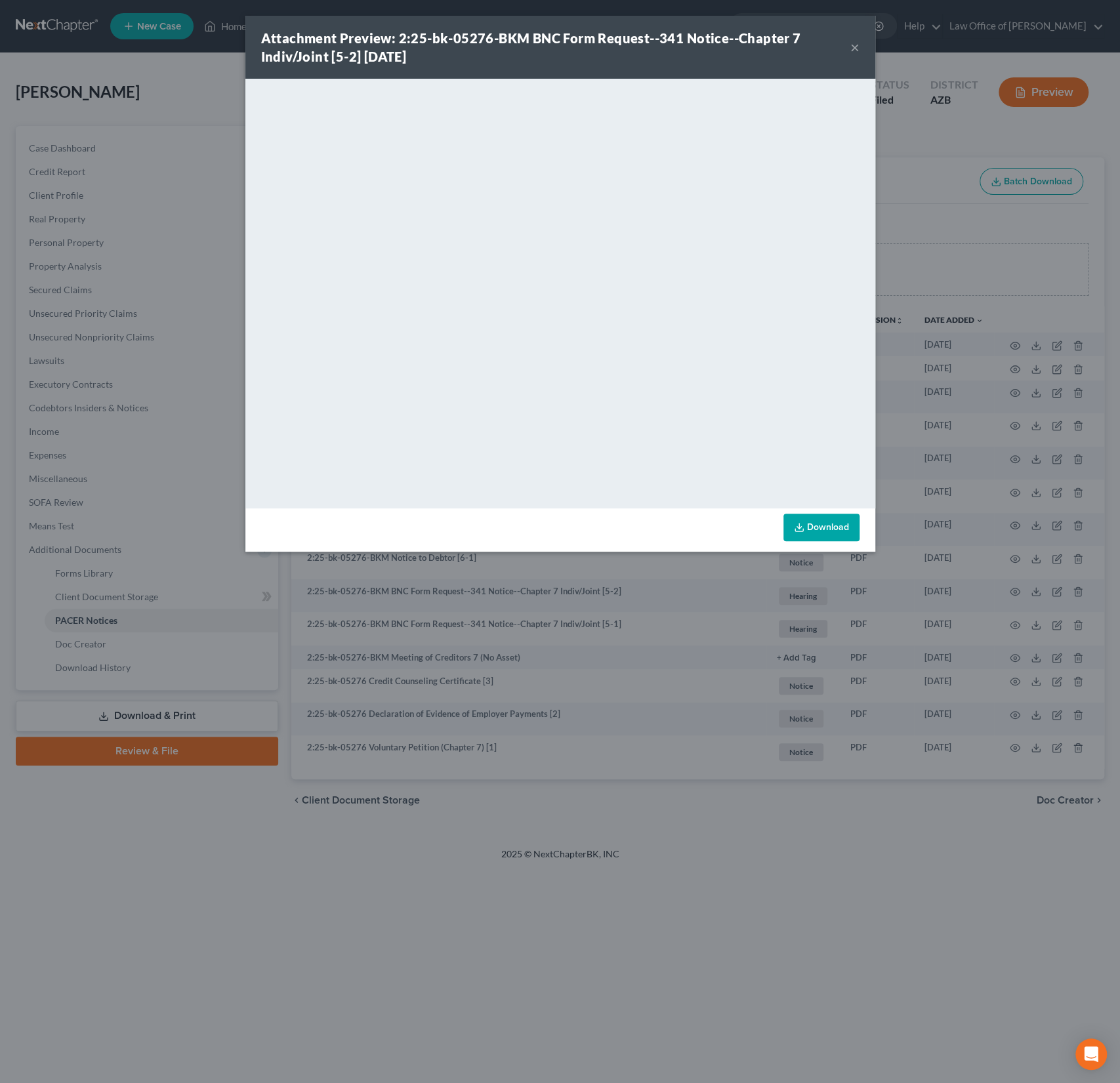
click at [851, 52] on button "×" at bounding box center [855, 47] width 9 height 16
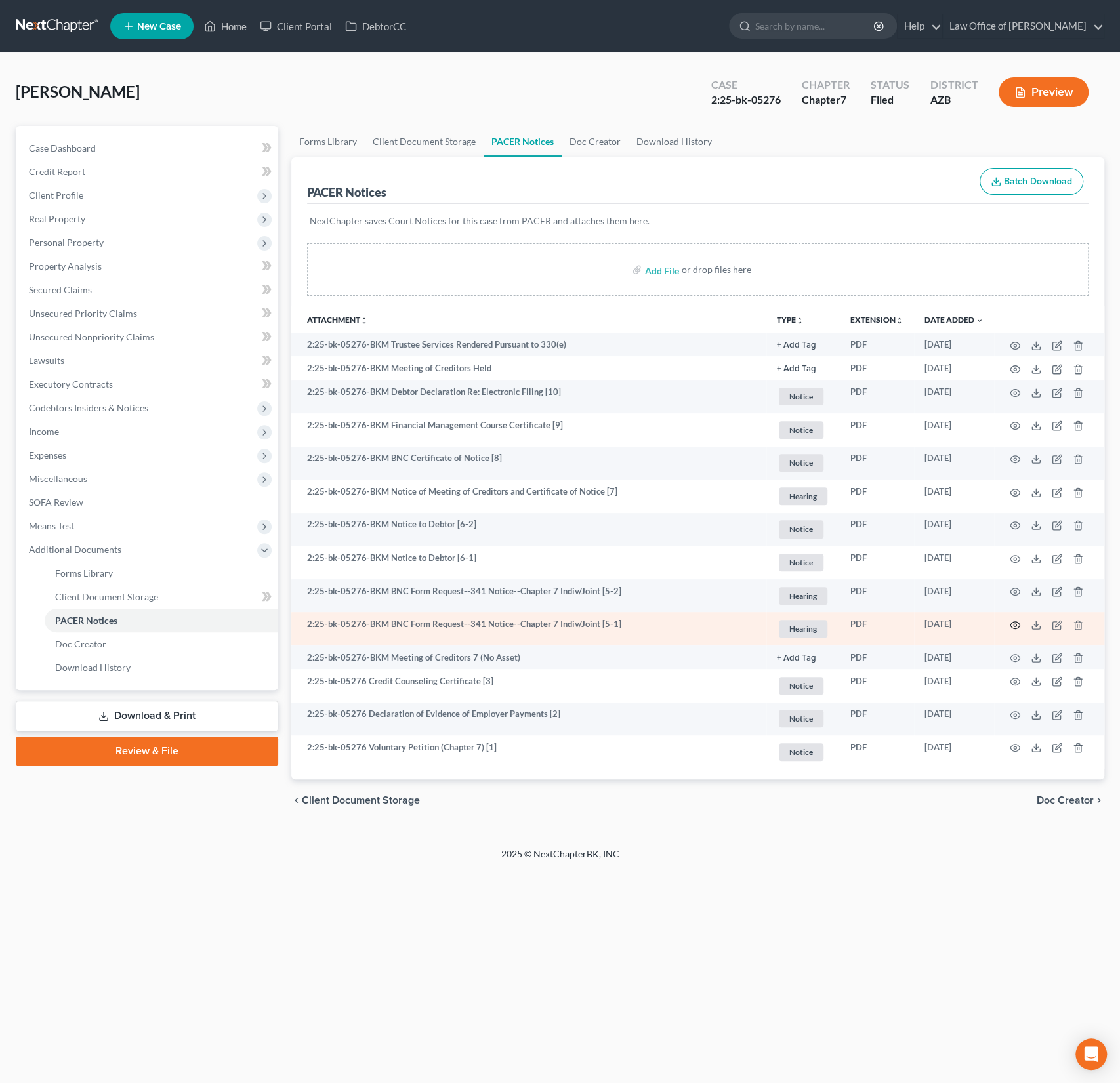
click at [1013, 625] on icon "button" at bounding box center [1014, 624] width 10 height 10
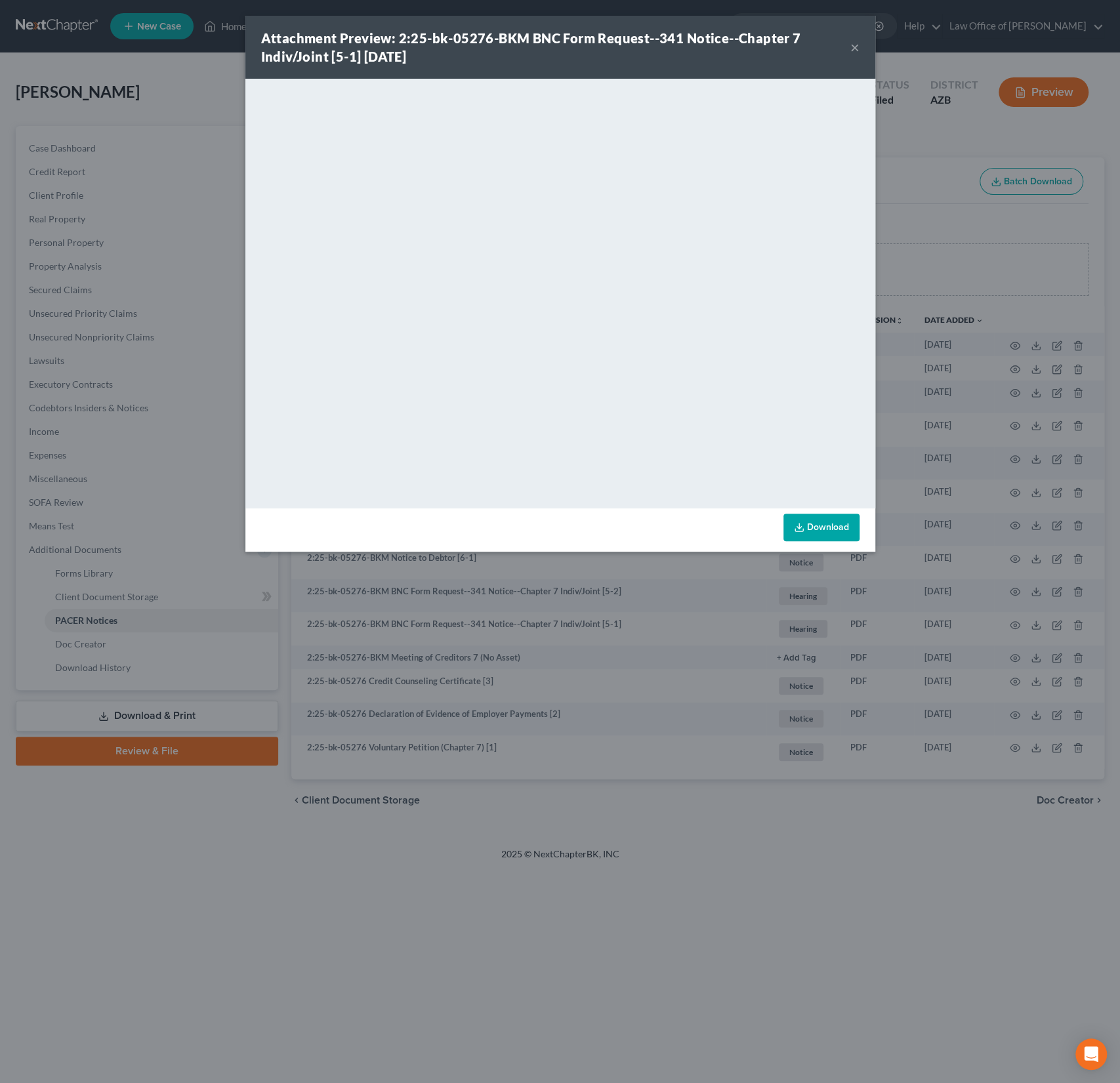
click at [857, 44] on button "×" at bounding box center [855, 47] width 9 height 16
